Goal: Information Seeking & Learning: Learn about a topic

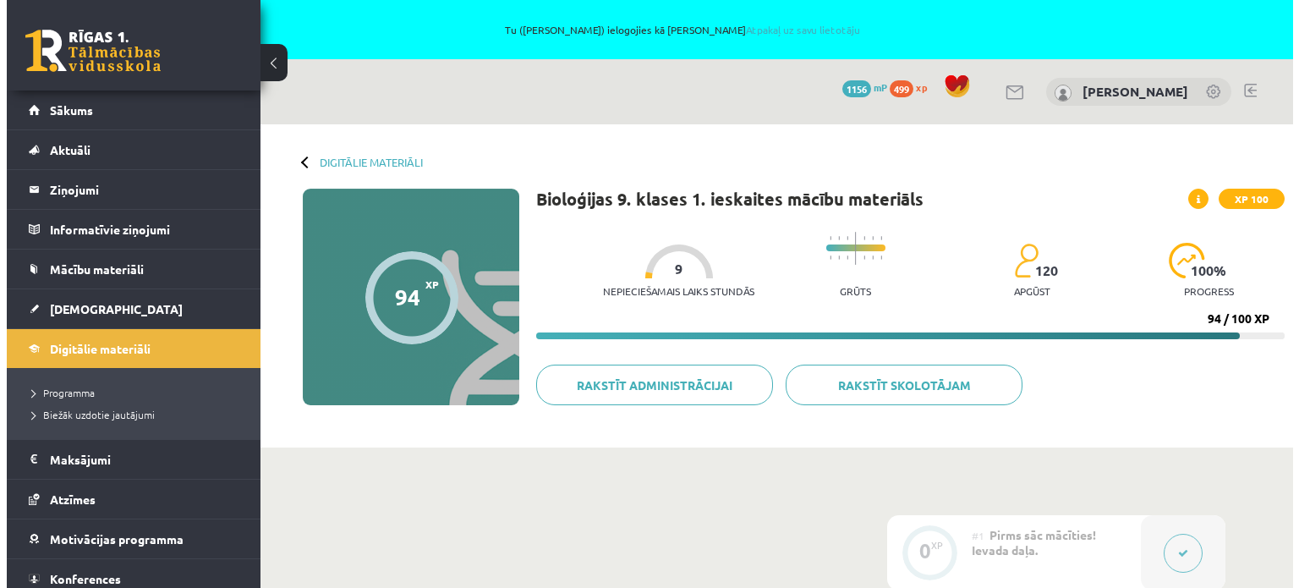
scroll to position [423, 0]
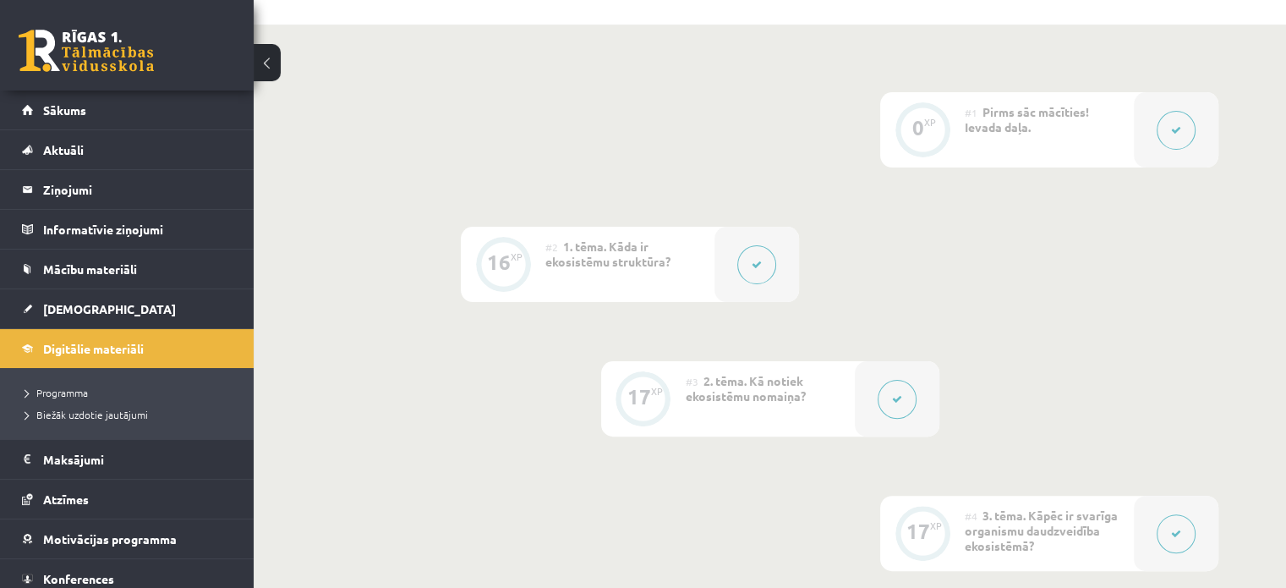
click at [890, 387] on button at bounding box center [897, 399] width 39 height 39
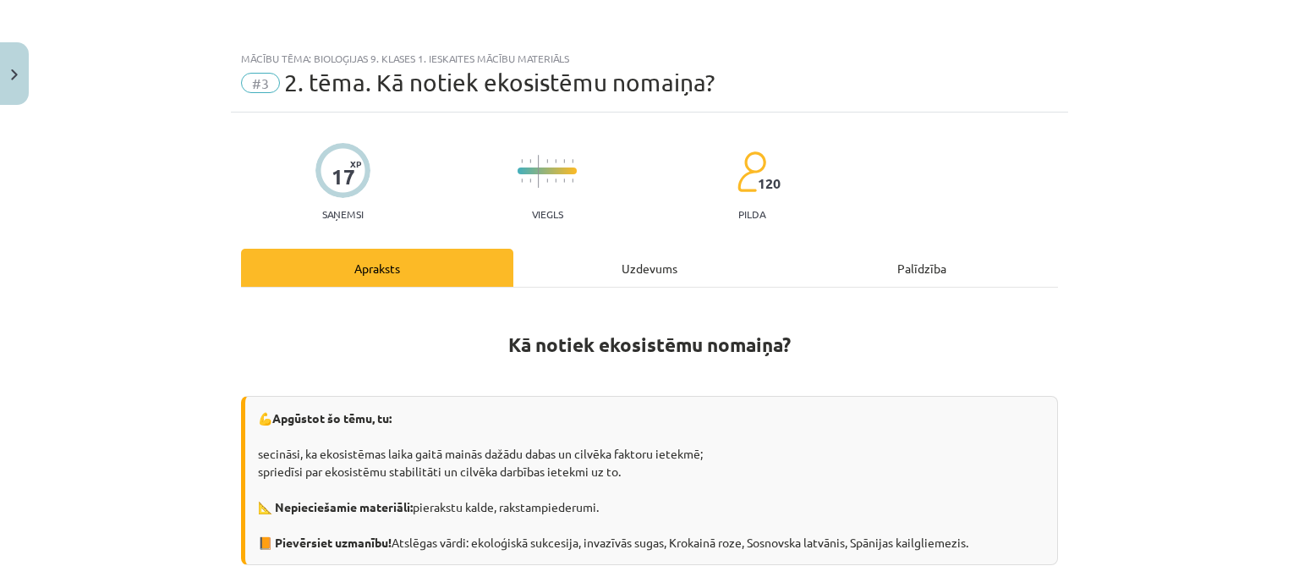
click at [607, 263] on div "Uzdevums" at bounding box center [649, 268] width 272 height 38
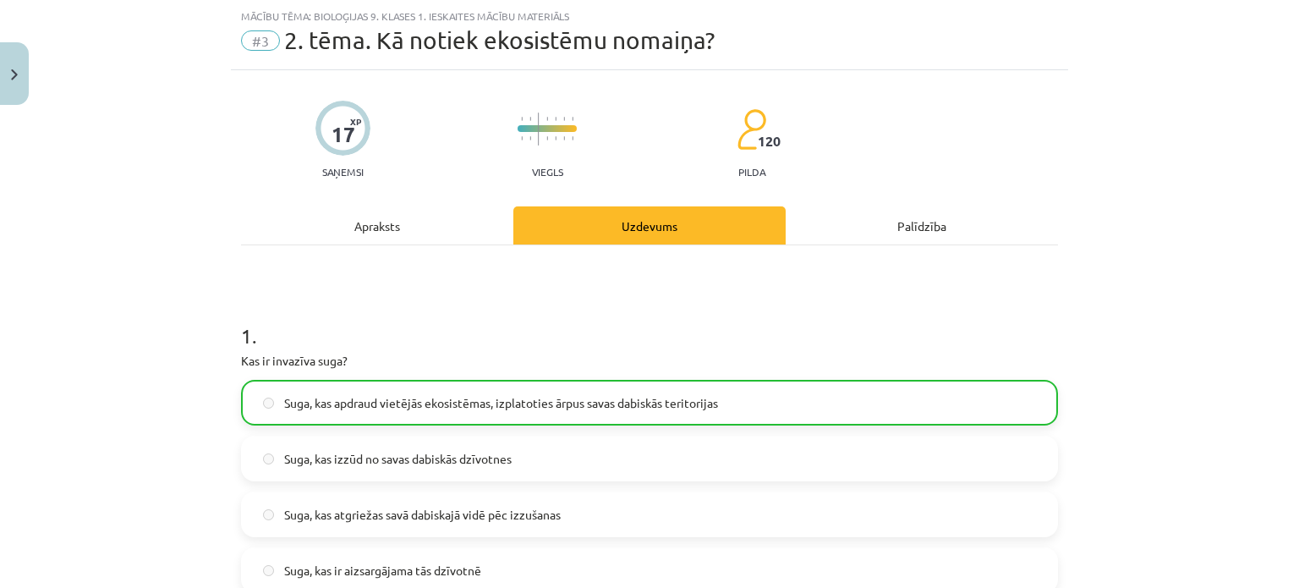
scroll to position [0, 0]
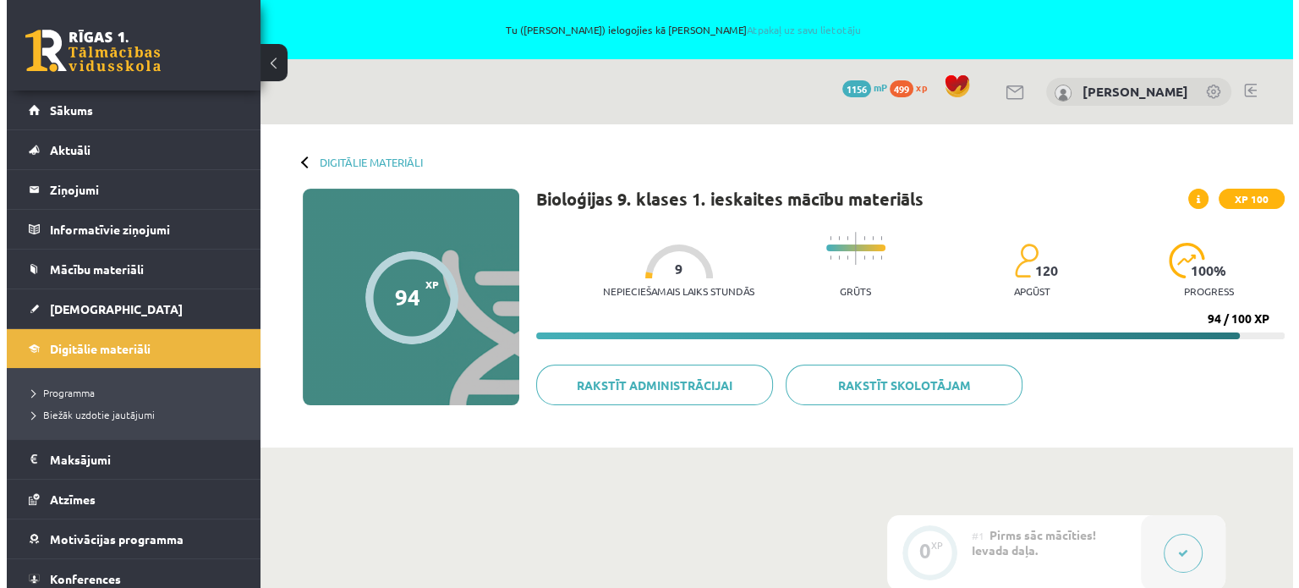
scroll to position [423, 0]
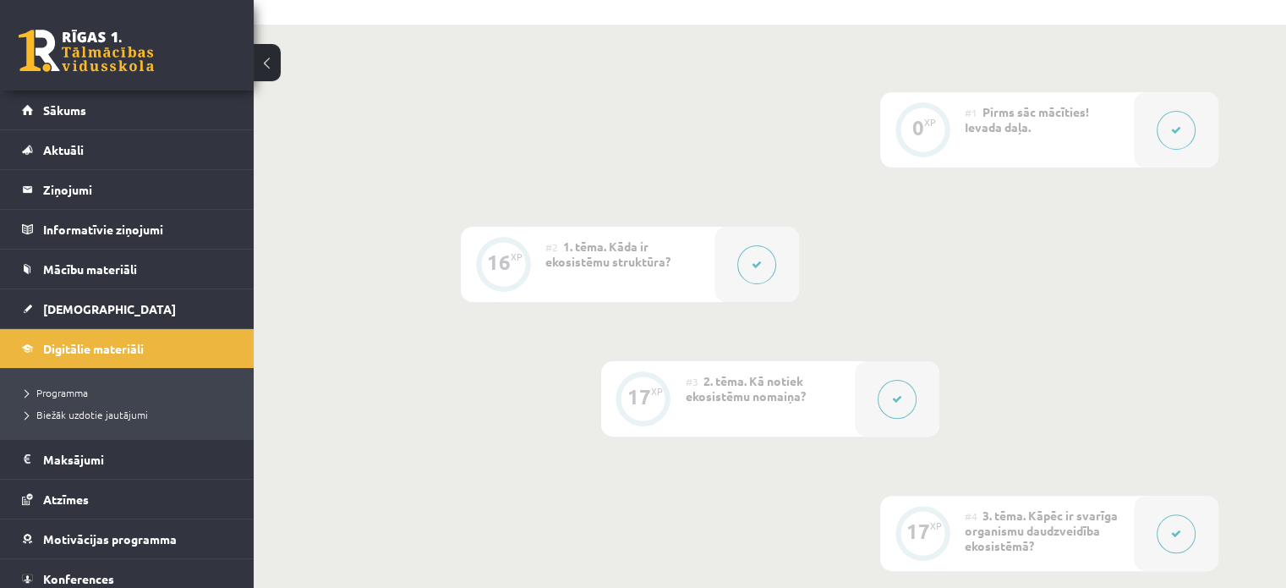
click at [895, 413] on button at bounding box center [897, 399] width 39 height 39
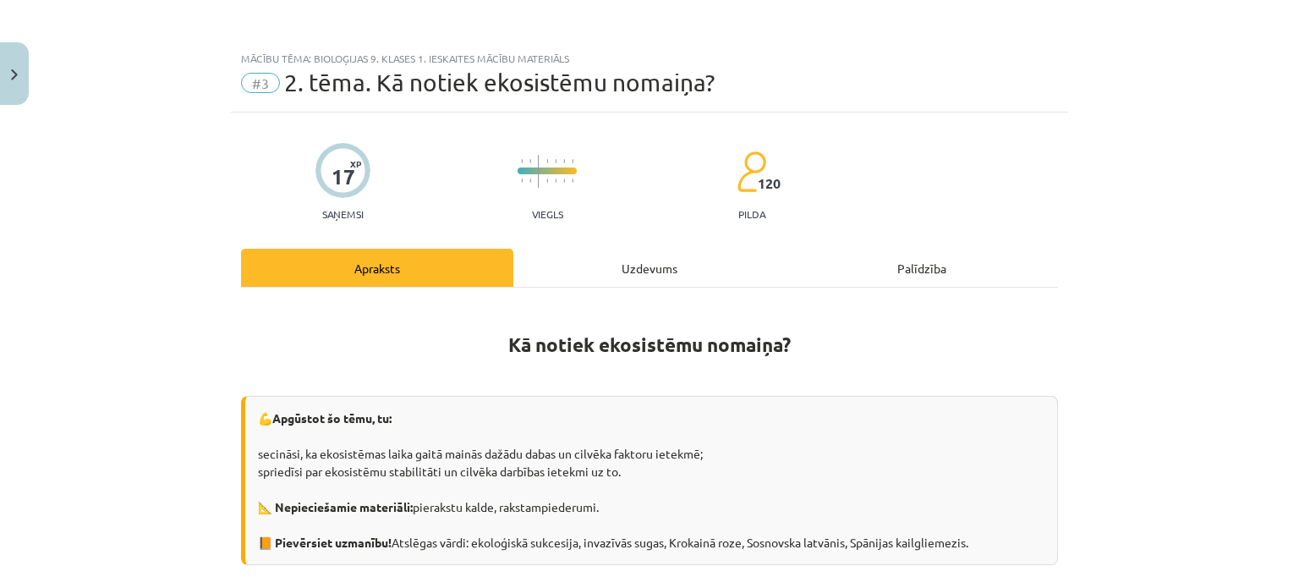
click at [631, 266] on div "Uzdevums" at bounding box center [649, 268] width 272 height 38
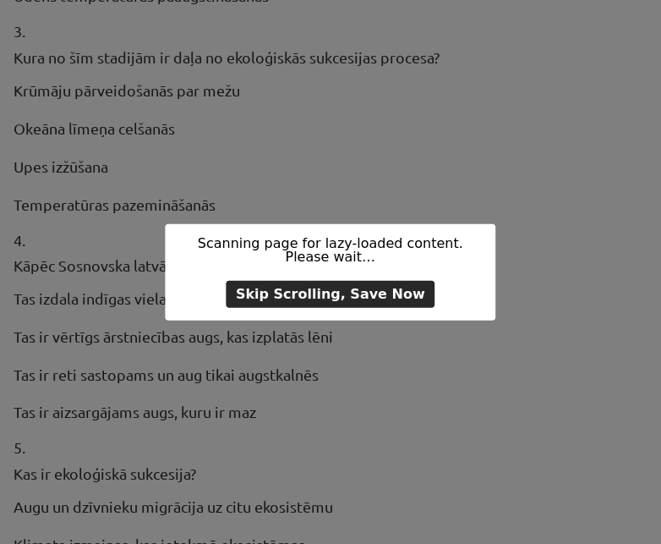
scroll to position [0, 0]
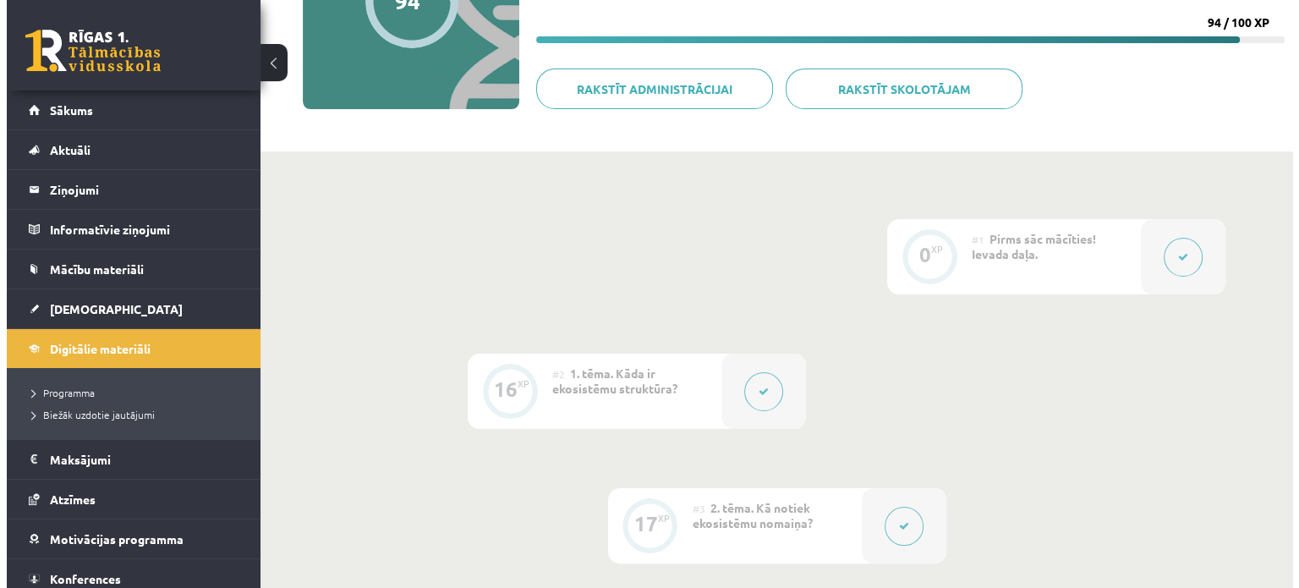
scroll to position [507, 0]
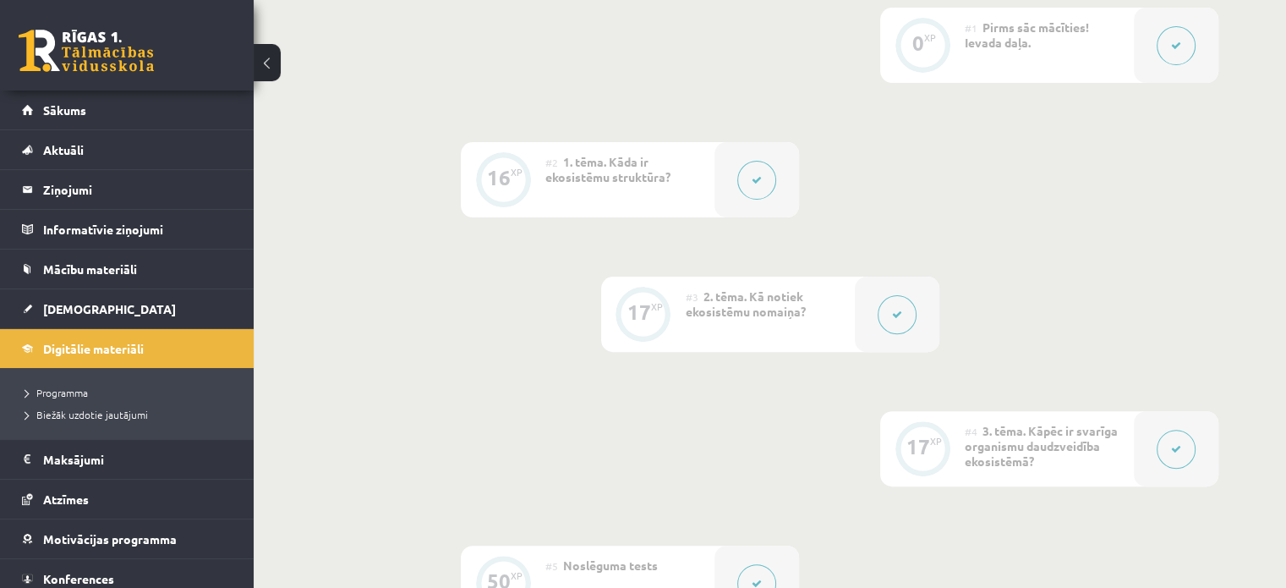
click at [883, 331] on div at bounding box center [897, 314] width 85 height 75
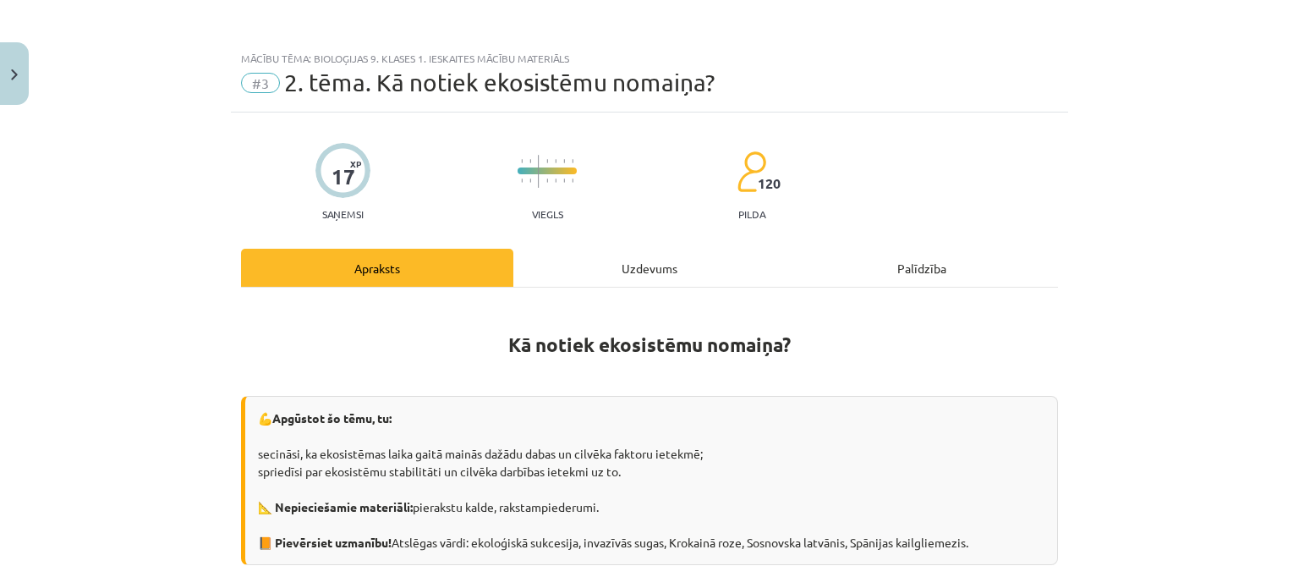
click at [685, 256] on div "Uzdevums" at bounding box center [649, 268] width 272 height 38
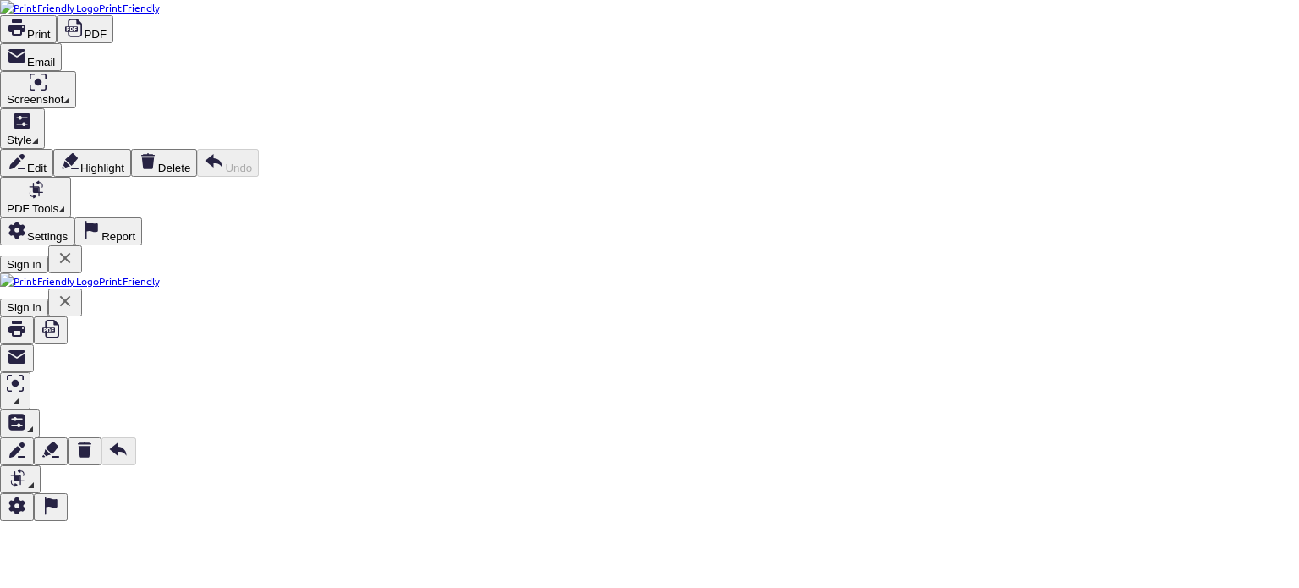
scroll to position [0, 0]
click at [84, 25] on icon at bounding box center [73, 28] width 20 height 20
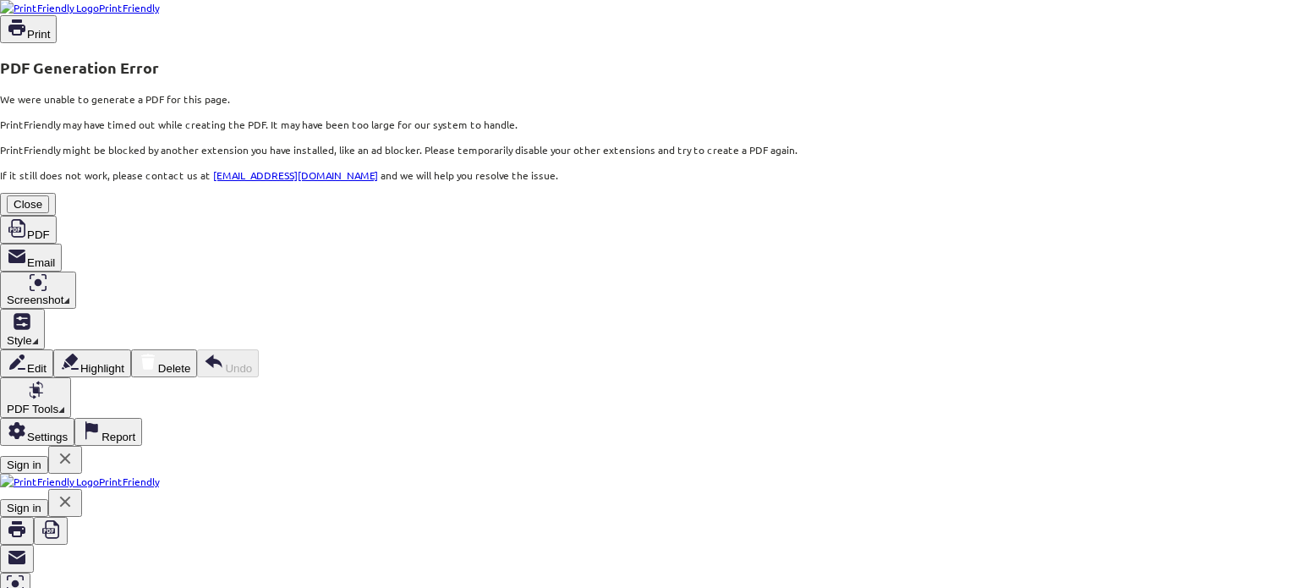
click at [49, 213] on button "Close" at bounding box center [28, 204] width 42 height 18
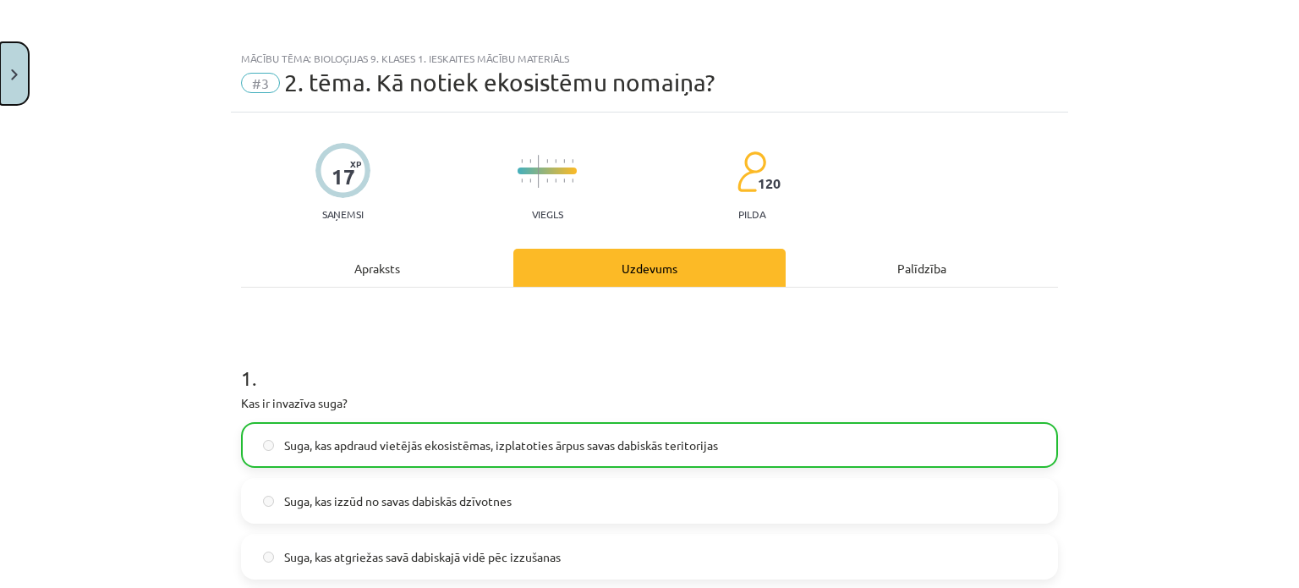
click at [20, 57] on button "Close" at bounding box center [14, 73] width 29 height 63
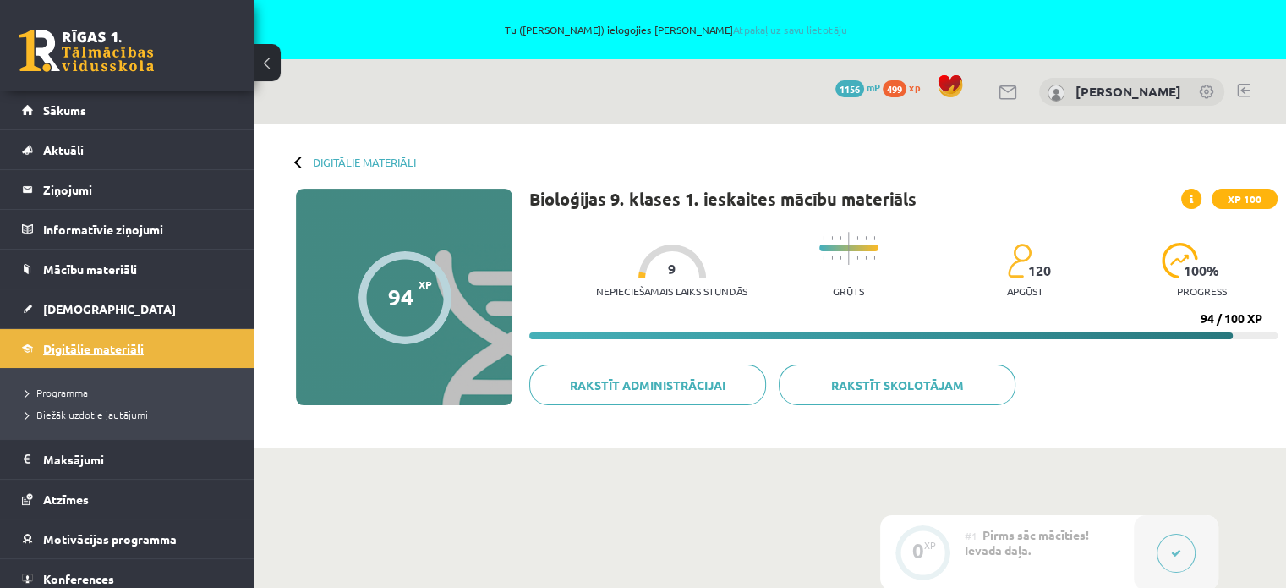
click at [134, 341] on span "Digitālie materiāli" at bounding box center [93, 348] width 101 height 15
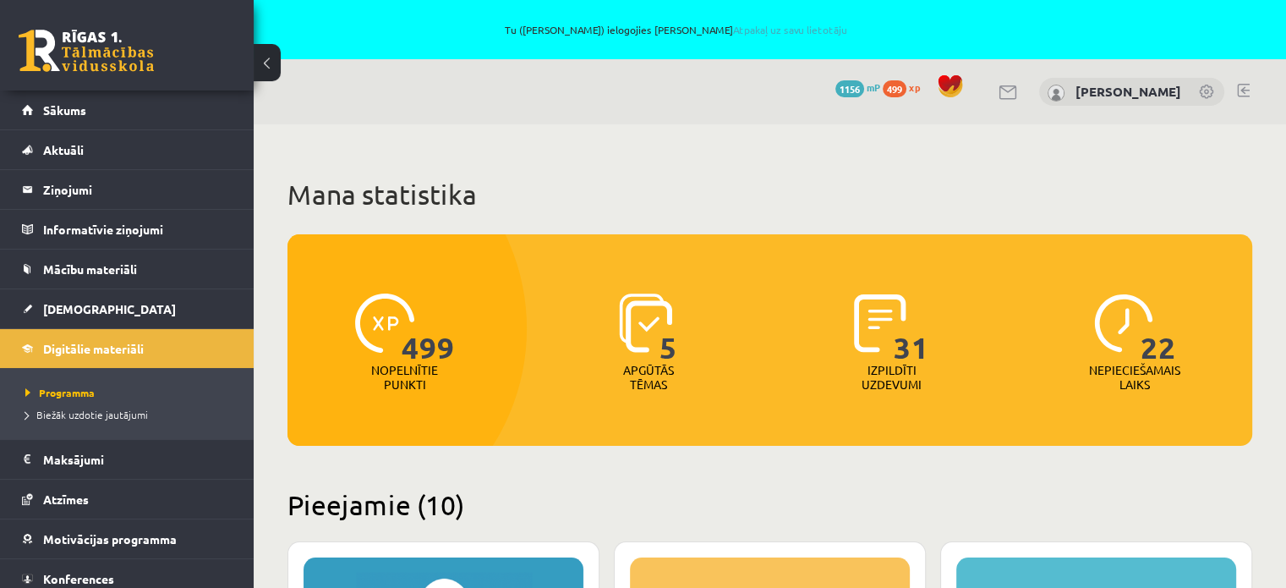
click at [1209, 88] on link at bounding box center [1207, 93] width 17 height 17
click at [71, 346] on span "Digitālie materiāli" at bounding box center [93, 348] width 101 height 15
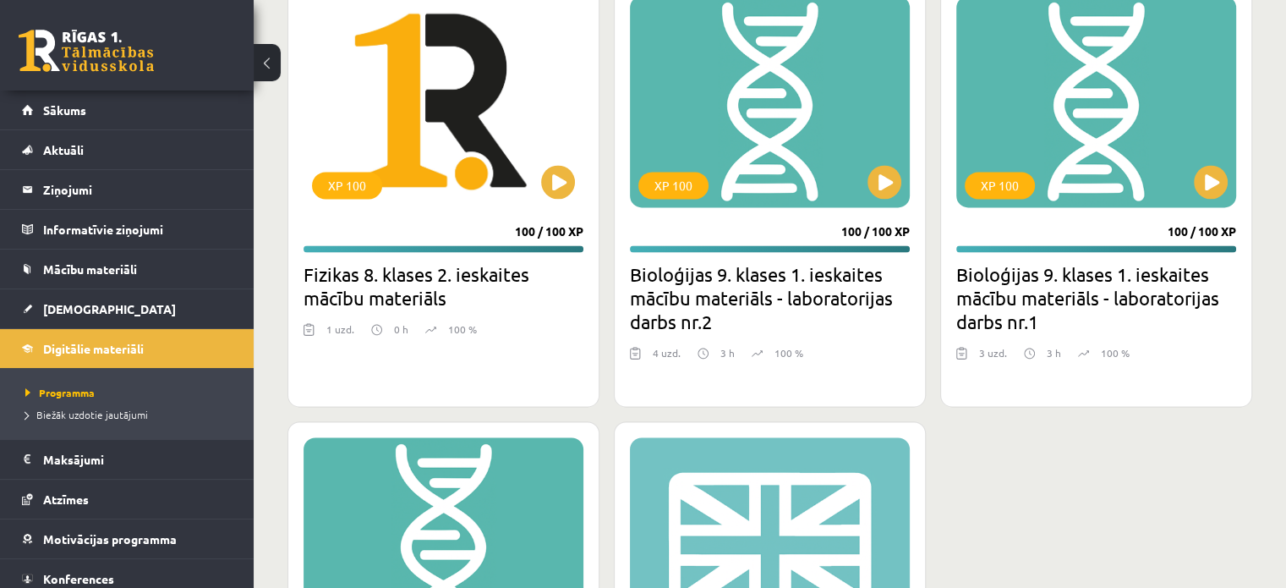
scroll to position [2396, 0]
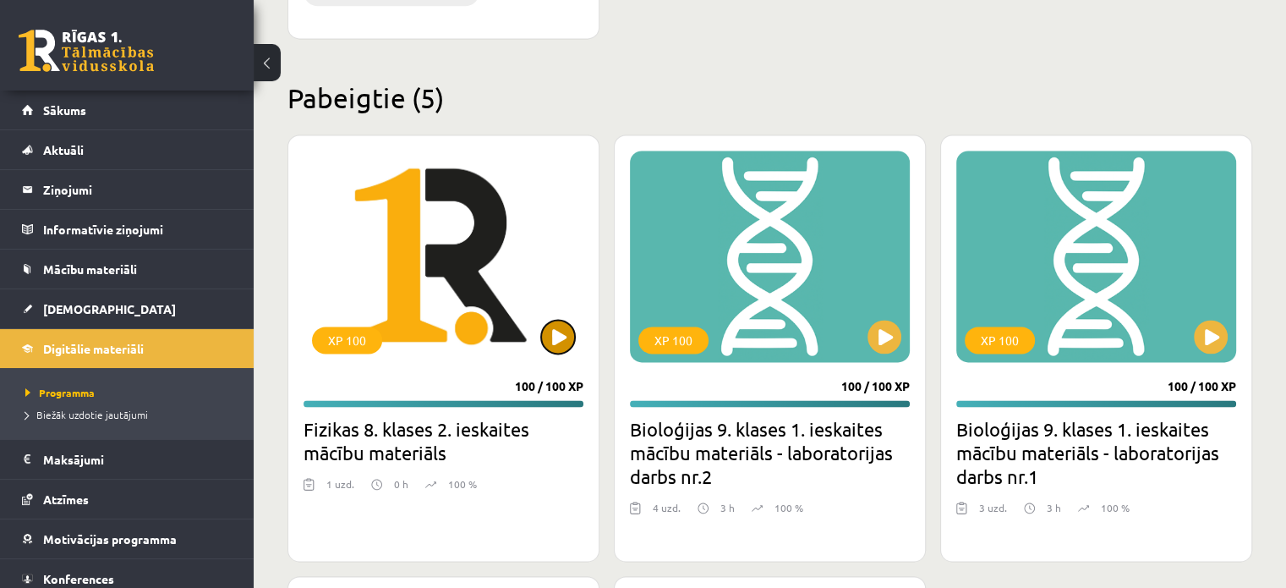
click at [548, 335] on button at bounding box center [558, 337] width 34 height 34
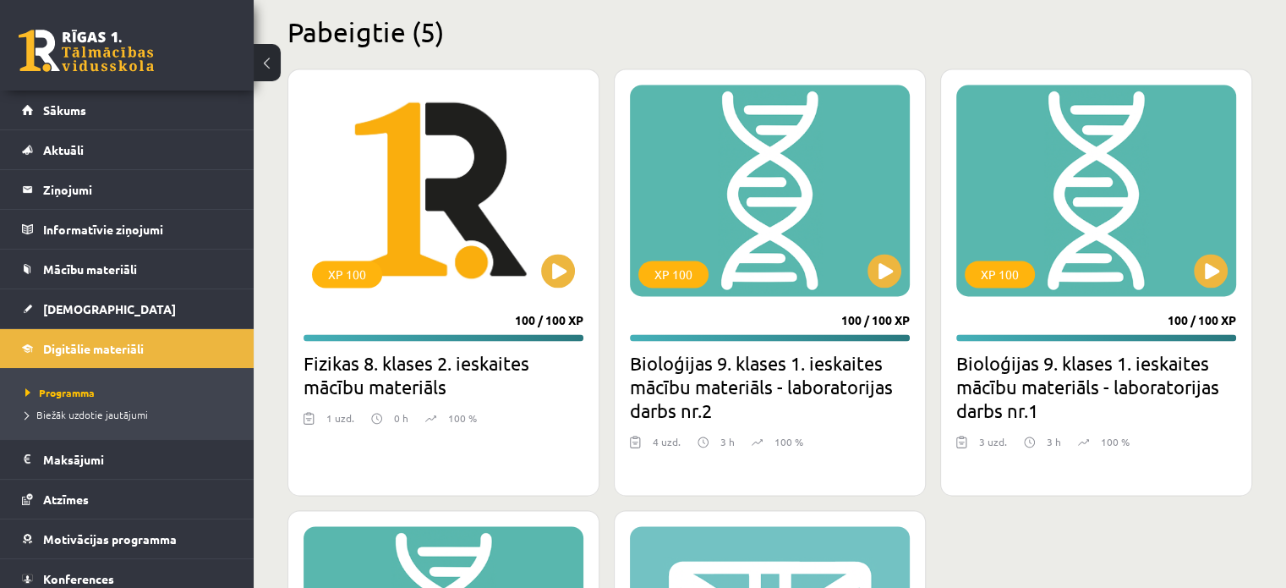
scroll to position [2791, 0]
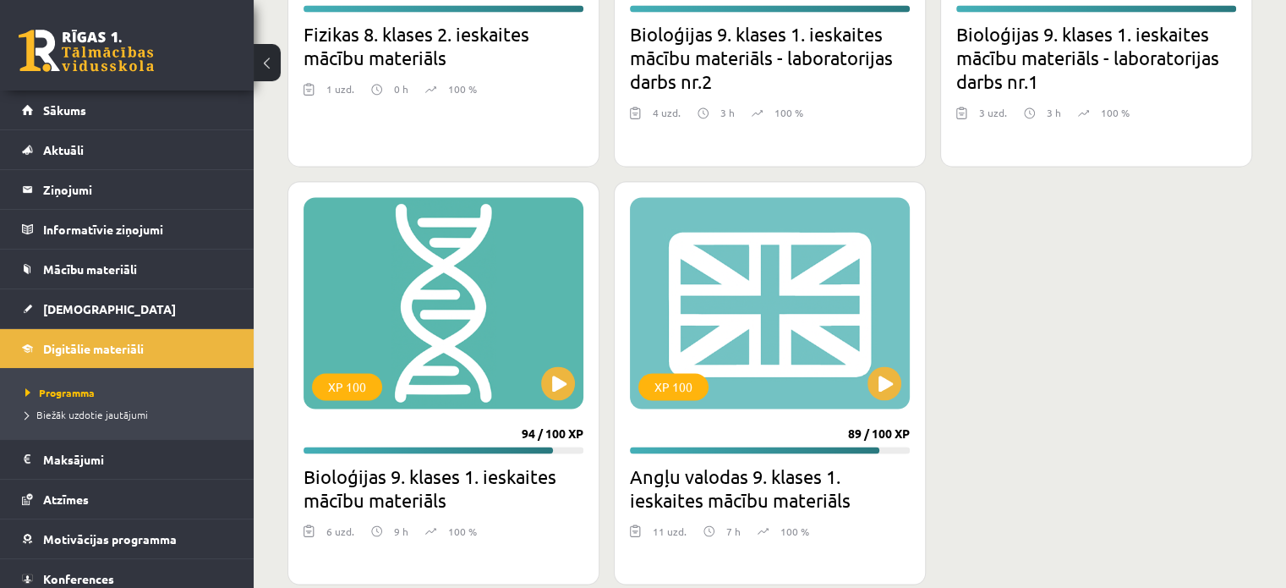
click at [409, 31] on h2 "Fizikas 8. klases 2. ieskaites mācību materiāls" at bounding box center [444, 45] width 280 height 47
click at [338, 84] on div "1 uzd." at bounding box center [340, 93] width 28 height 25
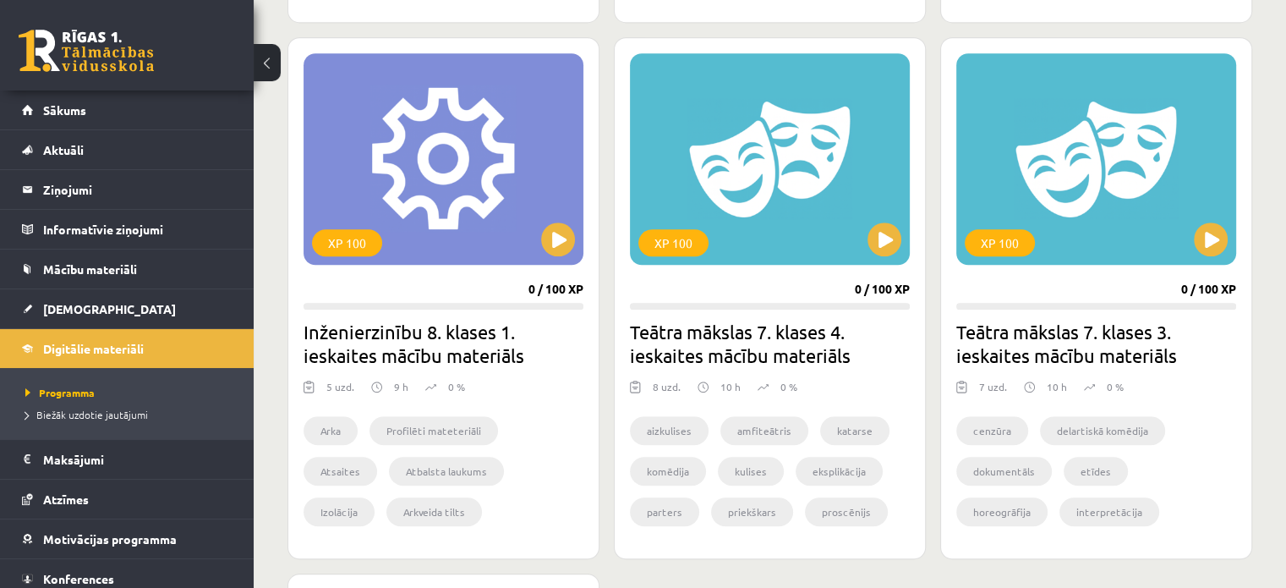
scroll to position [0, 0]
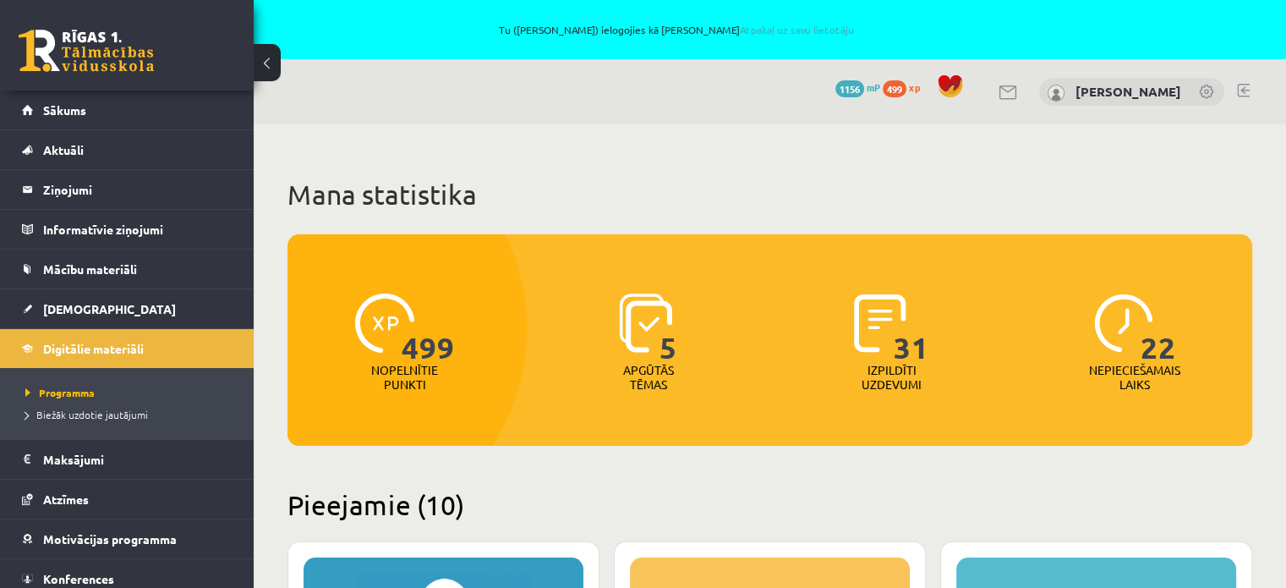
drag, startPoint x: 1068, startPoint y: 535, endPoint x: 1008, endPoint y: -102, distance: 640.5
drag, startPoint x: 776, startPoint y: 30, endPoint x: 432, endPoint y: 29, distance: 343.4
click at [774, 30] on link "Atpakaļ uz savu lietotāju" at bounding box center [796, 30] width 114 height 14
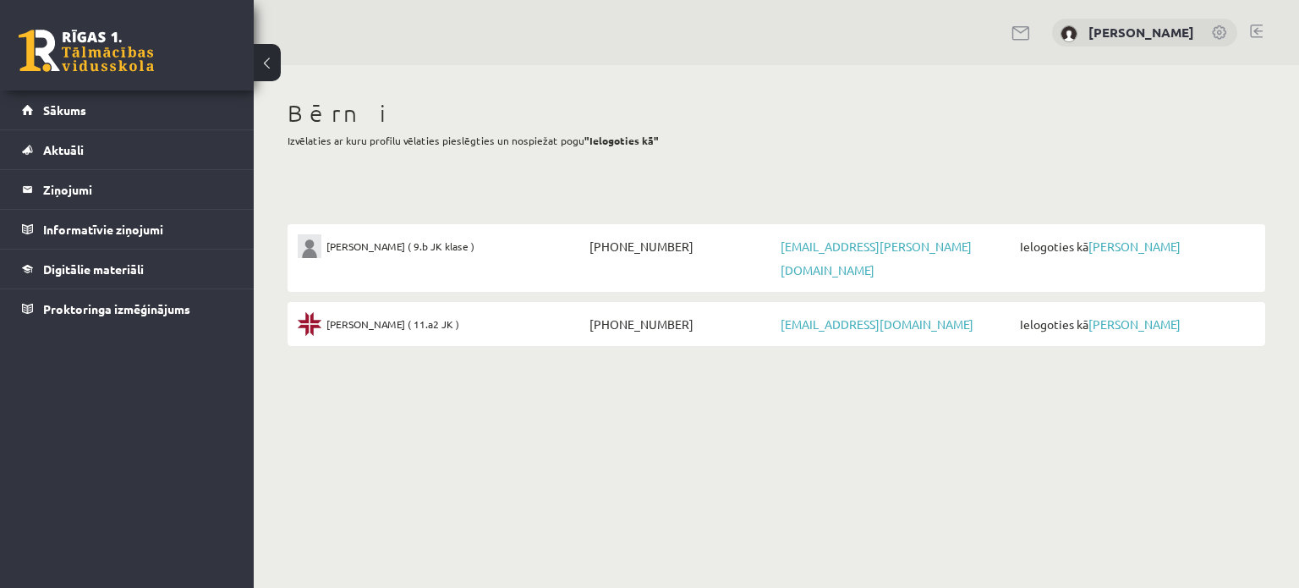
click at [60, 44] on link at bounding box center [86, 51] width 135 height 42
